Goal: Transaction & Acquisition: Purchase product/service

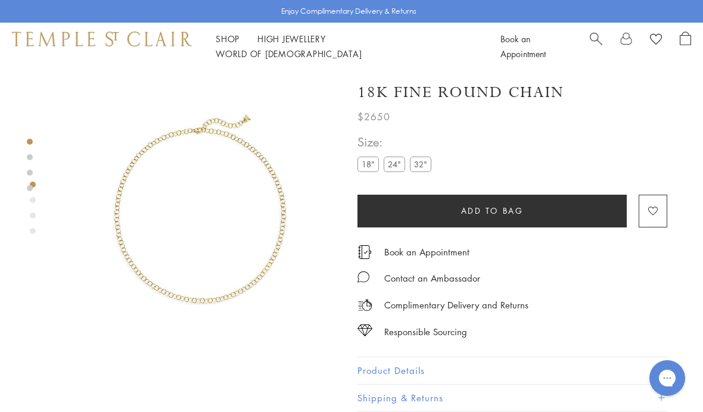
click at [395, 167] on label "24"" at bounding box center [394, 164] width 21 height 15
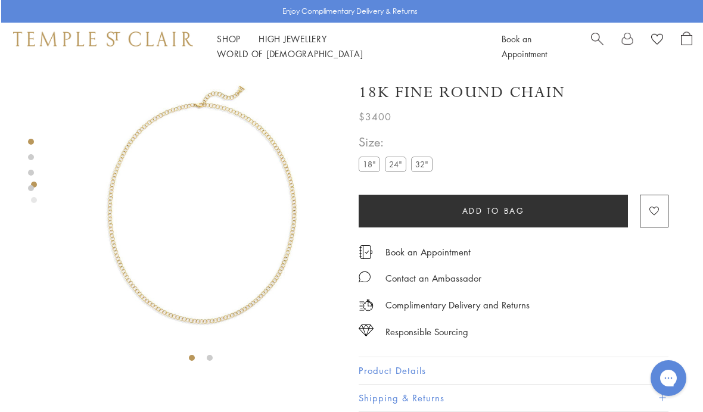
scroll to position [8, 0]
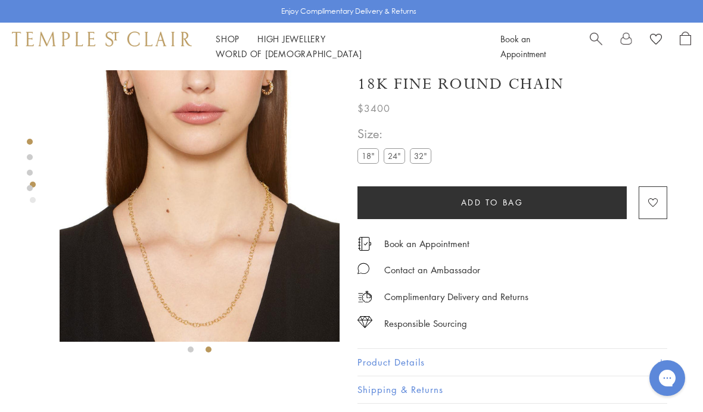
click at [264, 237] on img at bounding box center [200, 202] width 280 height 280
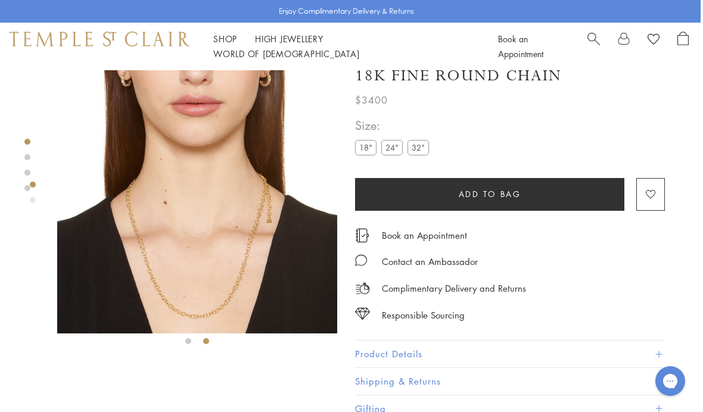
scroll to position [256, 0]
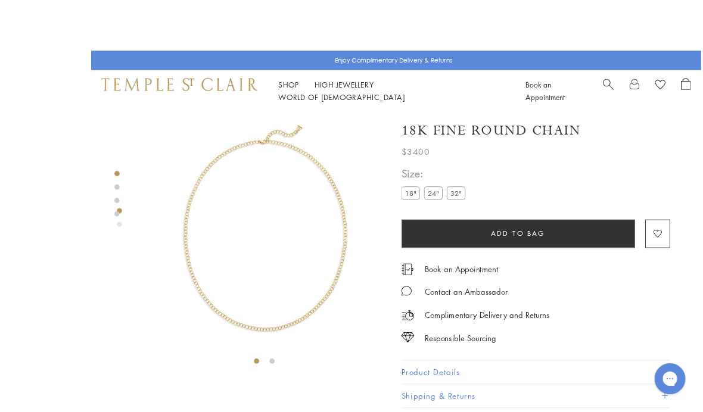
scroll to position [10, 0]
